Goal: Navigation & Orientation: Find specific page/section

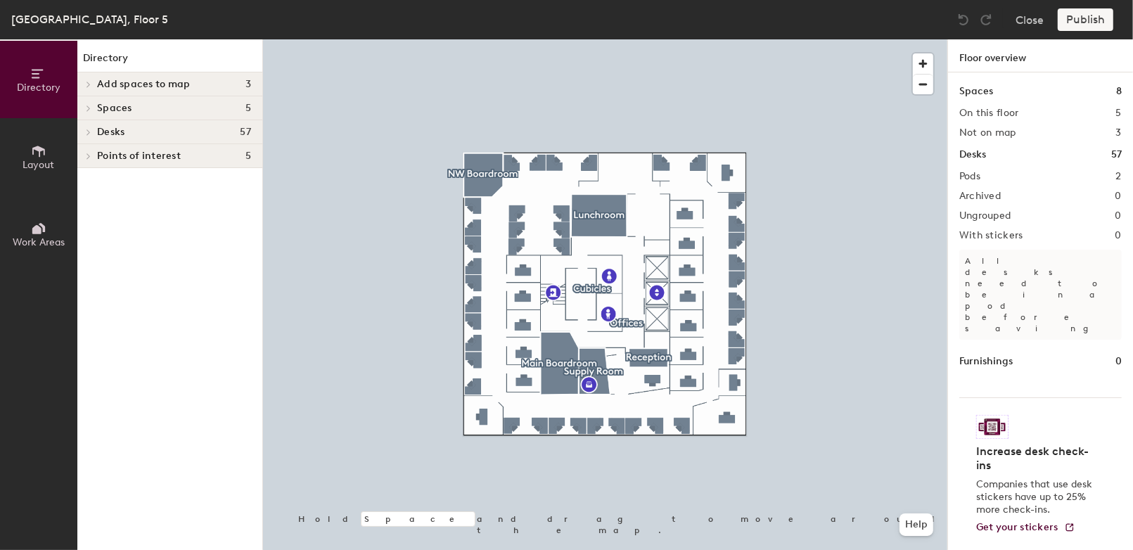
click at [196, 129] on h4 "Desks 57" at bounding box center [174, 132] width 154 height 11
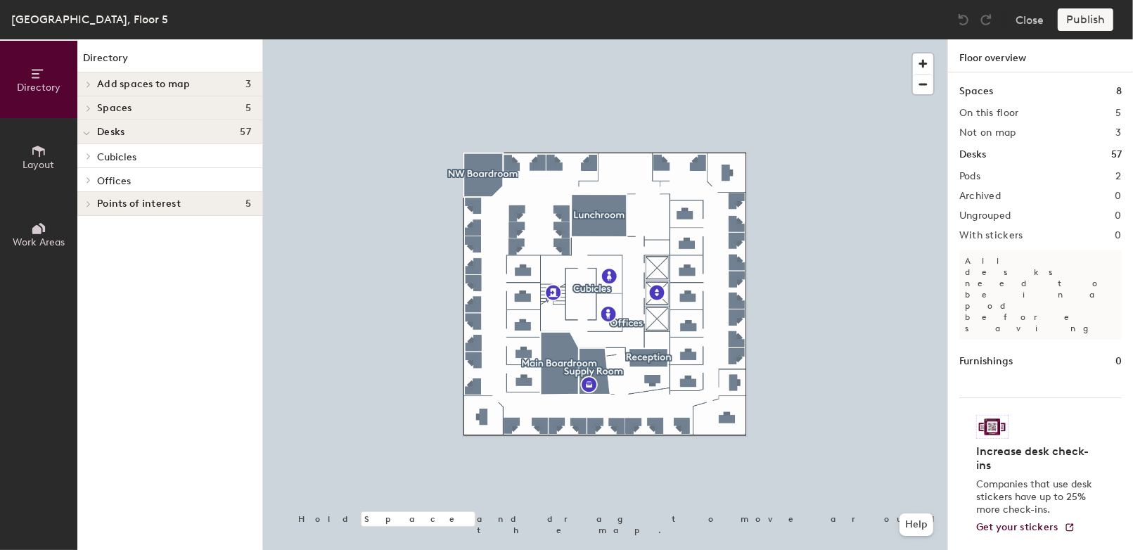
click at [193, 153] on p "Cubicles" at bounding box center [174, 156] width 154 height 18
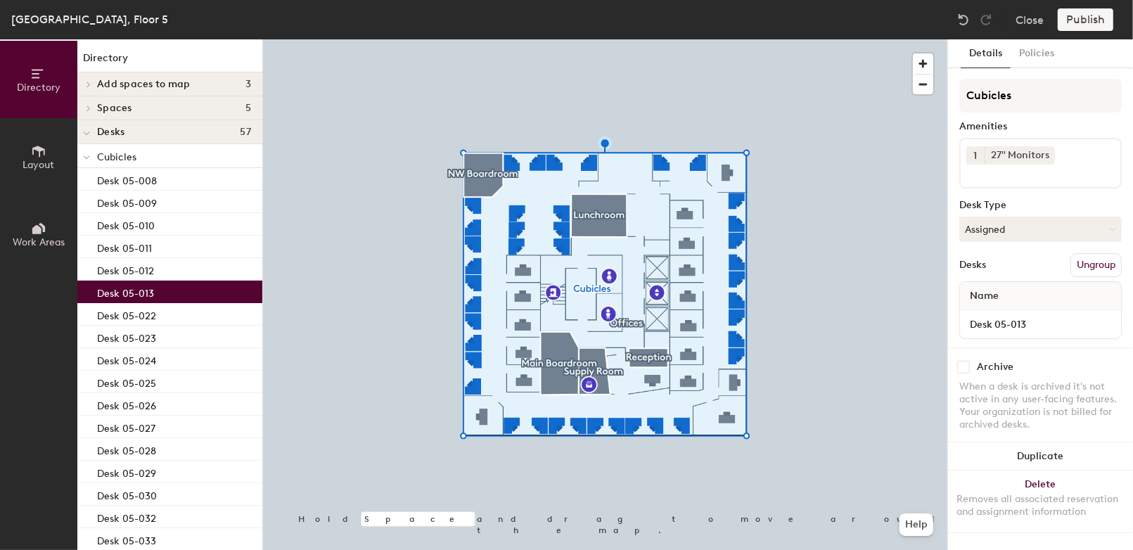
click at [196, 290] on div "Desk 05-013" at bounding box center [169, 292] width 185 height 23
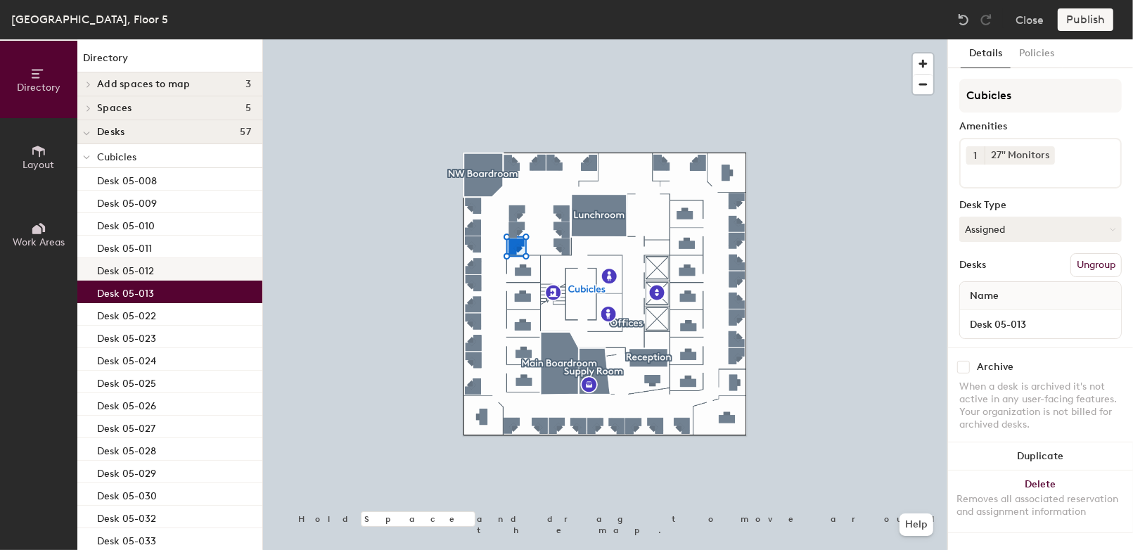
click at [197, 267] on div "Desk 05-012" at bounding box center [169, 269] width 185 height 23
click at [195, 286] on div "Desk 05-013" at bounding box center [169, 292] width 185 height 23
click at [1035, 9] on button "Close" at bounding box center [1029, 19] width 28 height 23
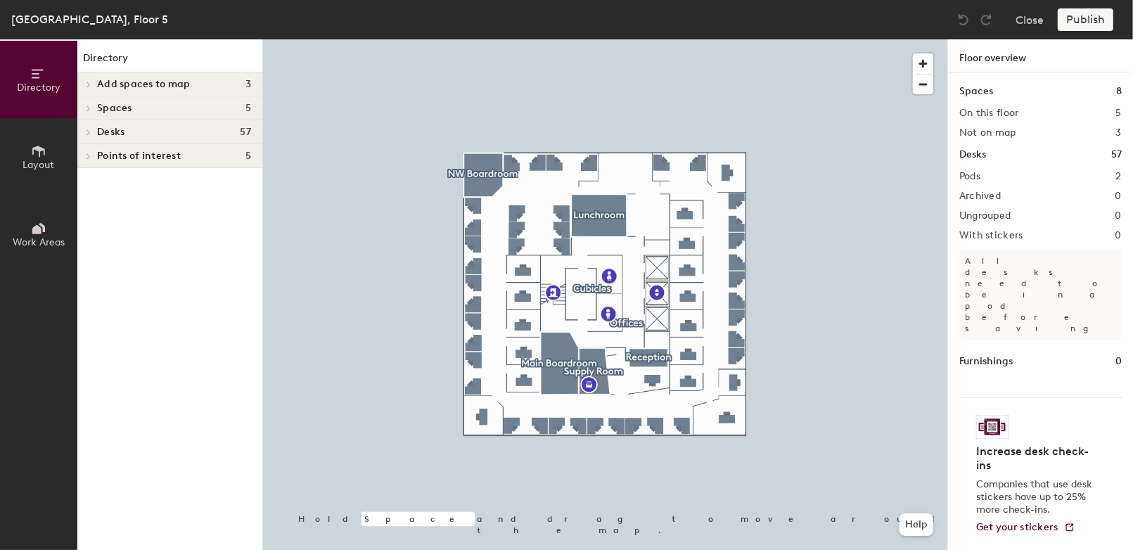
click at [188, 131] on h4 "Desks 57" at bounding box center [174, 132] width 154 height 11
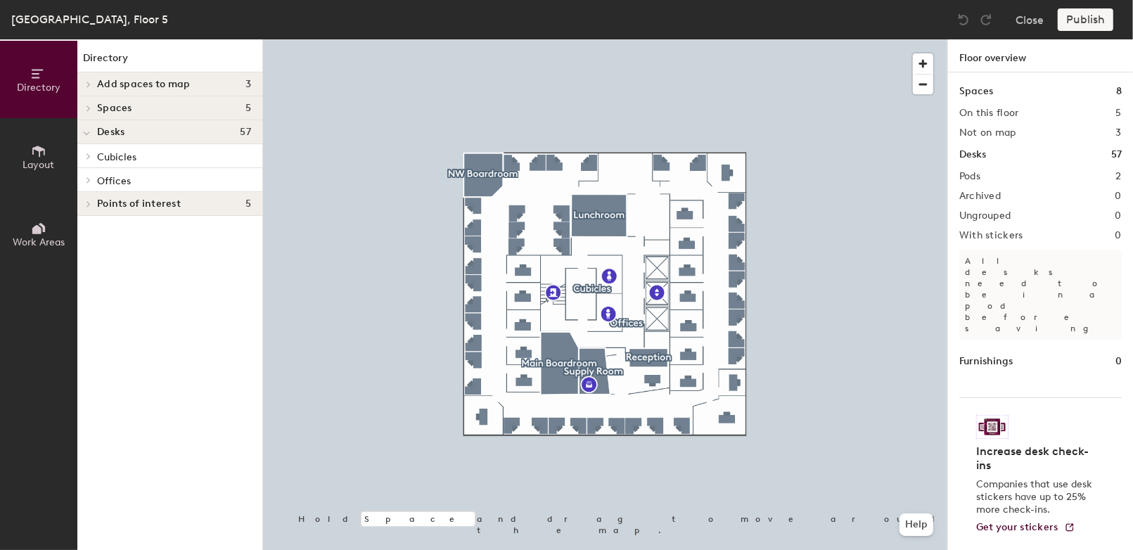
click at [190, 149] on p "Cubicles" at bounding box center [174, 156] width 154 height 18
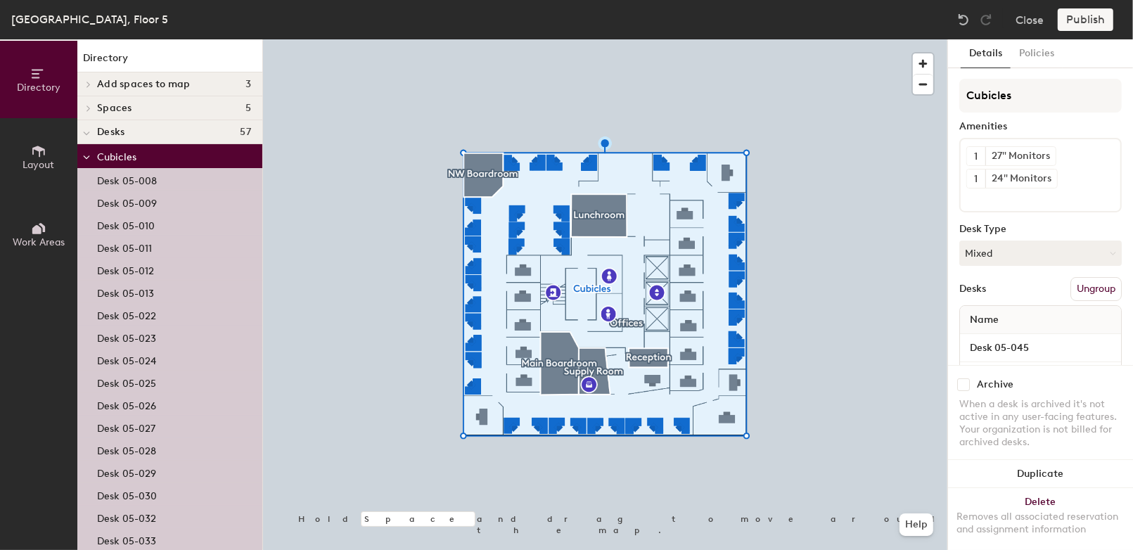
click at [190, 149] on p "Cubicles" at bounding box center [174, 156] width 154 height 18
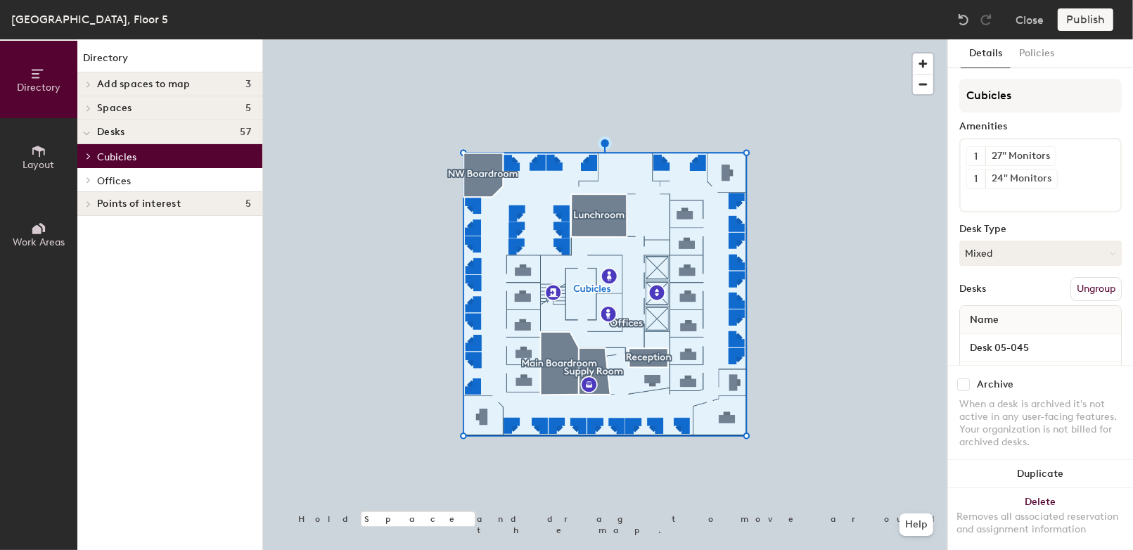
click at [185, 179] on p "Offices" at bounding box center [174, 180] width 154 height 18
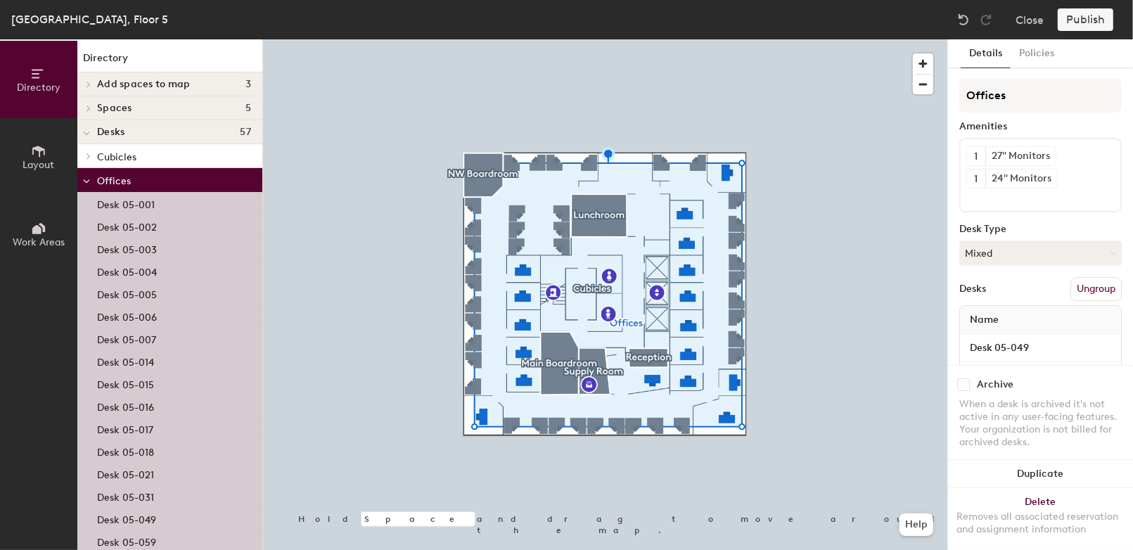
click at [186, 179] on p "Offices" at bounding box center [174, 180] width 154 height 18
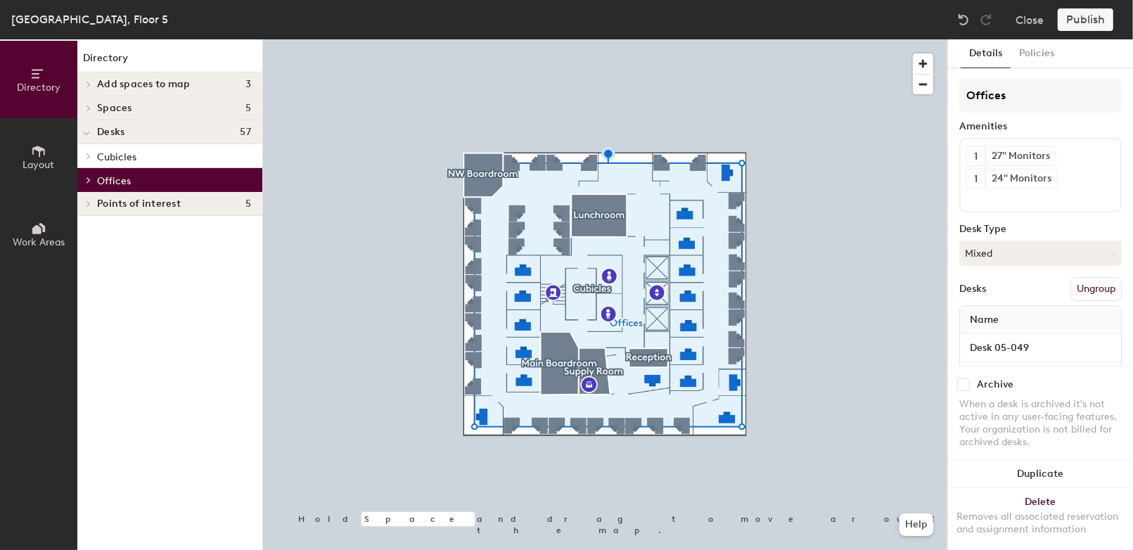
click at [186, 179] on p "Offices" at bounding box center [174, 180] width 154 height 18
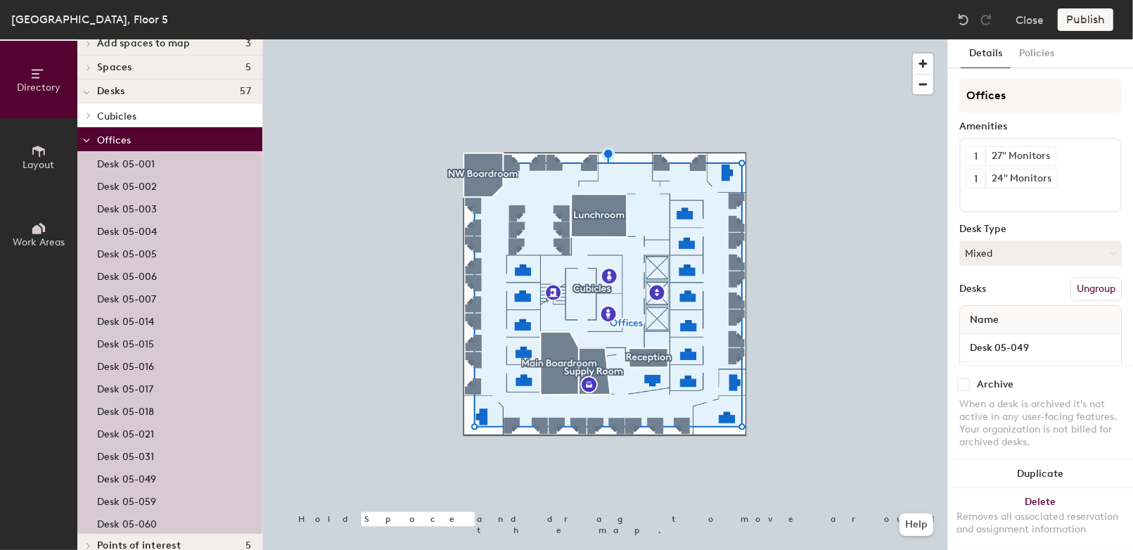
scroll to position [58, 0]
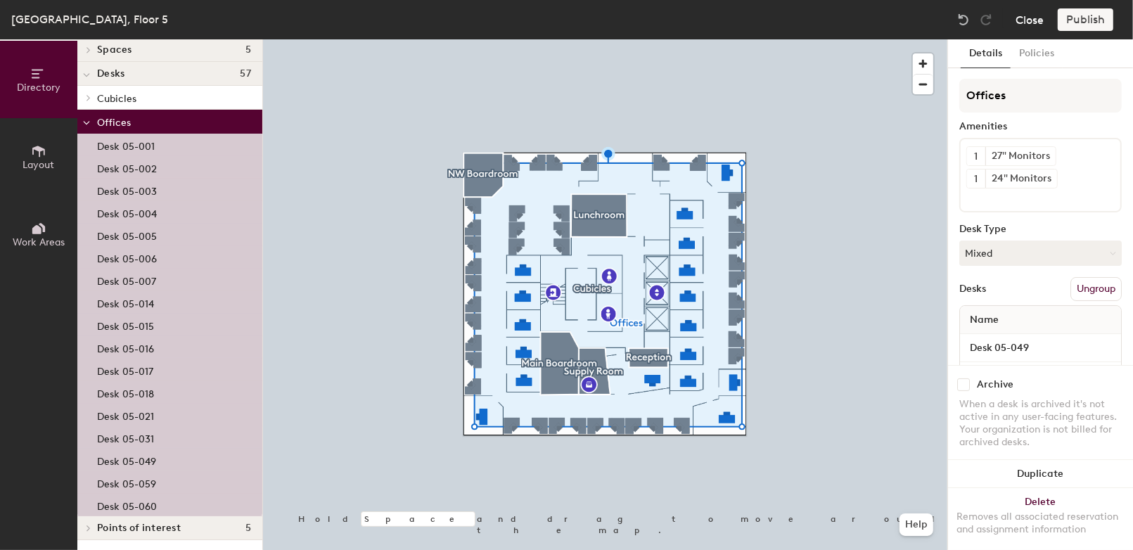
click at [1034, 21] on button "Close" at bounding box center [1029, 19] width 28 height 23
